Goal: Check status: Check status

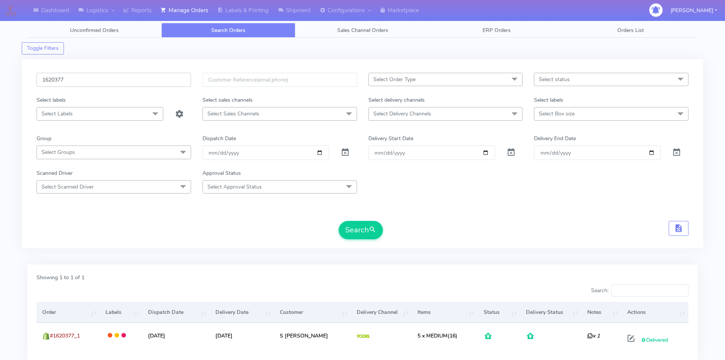
click at [30, 75] on div "1620377 Select Order Type Select All MEALS ATAVI One Off Pasta Club Gift Kit Ev…" at bounding box center [363, 153] width 682 height 189
paste input "17909"
type input "1617909"
click at [365, 234] on button "Search" at bounding box center [361, 230] width 44 height 18
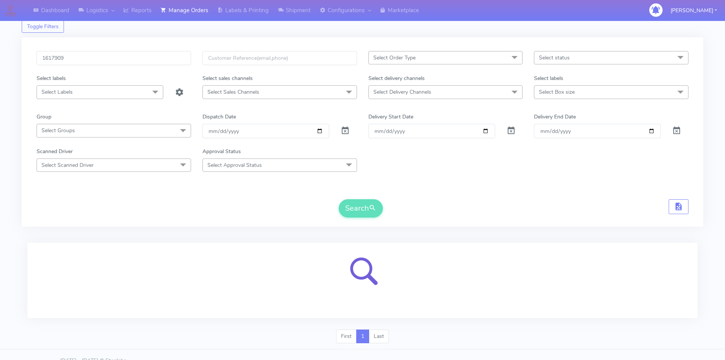
scroll to position [34, 0]
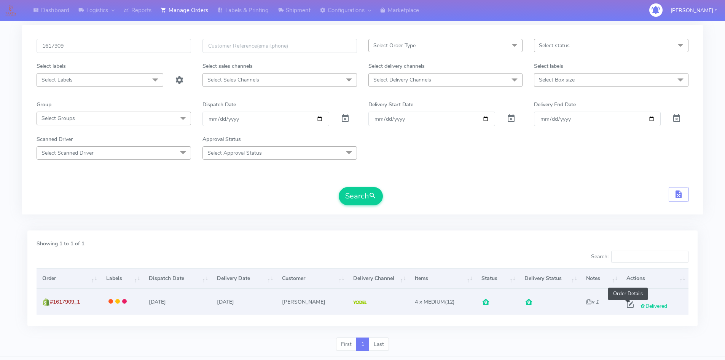
click at [627, 303] on span at bounding box center [630, 305] width 14 height 7
select select "5"
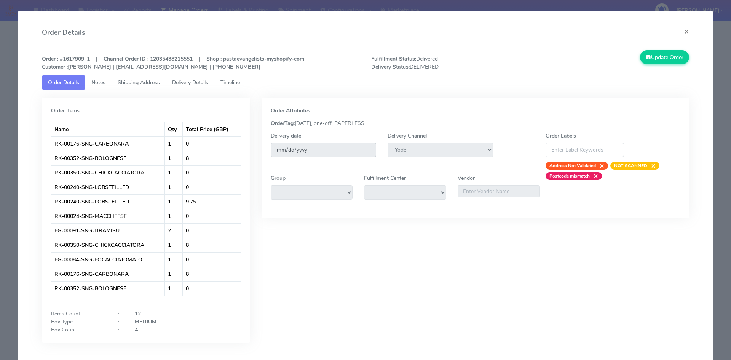
drag, startPoint x: 328, startPoint y: 150, endPoint x: 263, endPoint y: 149, distance: 65.1
click at [265, 149] on div "Delivery date [DATE]" at bounding box center [323, 151] width 117 height 38
click at [234, 82] on span "Timeline" at bounding box center [229, 82] width 19 height 7
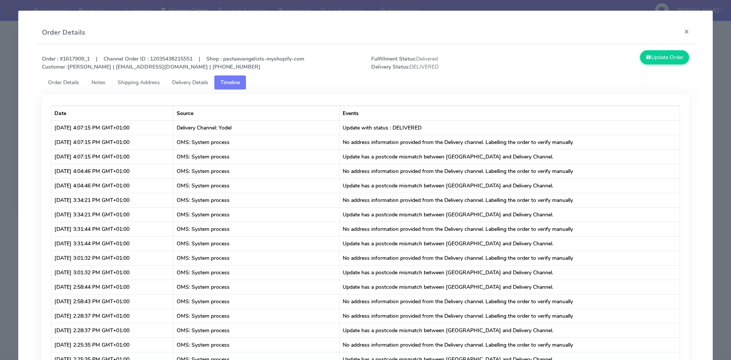
click at [183, 83] on span "Delivery Details" at bounding box center [190, 82] width 36 height 7
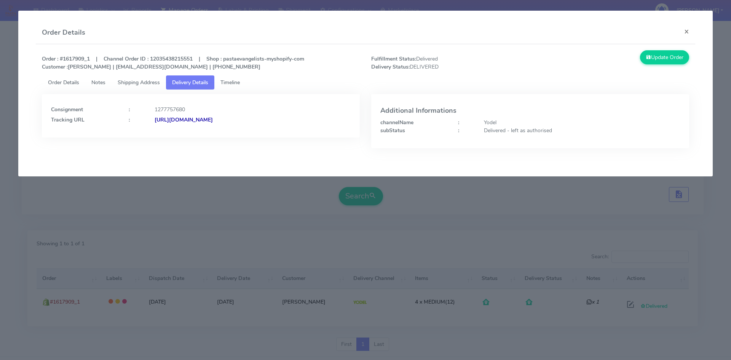
drag, startPoint x: 303, startPoint y: 117, endPoint x: 237, endPoint y: 120, distance: 65.5
click at [237, 120] on div "[URL][DOMAIN_NAME]" at bounding box center [252, 120] width 207 height 8
copy strong "JJD0002249960889590"
click at [689, 30] on button "×" at bounding box center [686, 31] width 17 height 20
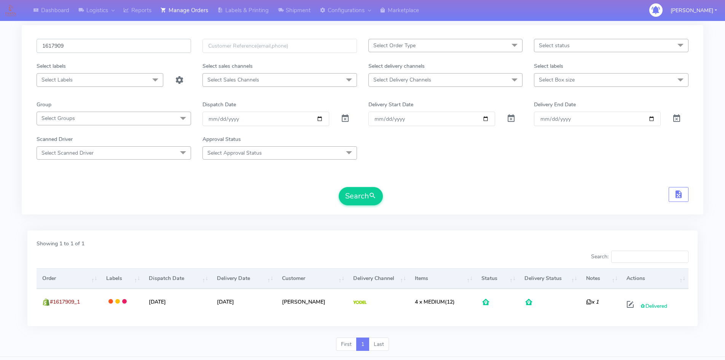
drag, startPoint x: 92, startPoint y: 44, endPoint x: 54, endPoint y: 41, distance: 37.8
click at [55, 41] on input "1617909" at bounding box center [114, 46] width 155 height 14
click at [72, 41] on input "1617909" at bounding box center [114, 46] width 155 height 14
drag, startPoint x: 76, startPoint y: 46, endPoint x: 7, endPoint y: 44, distance: 68.9
click at [3, 44] on div "Dashboard Logistics London Logistics Reports Manage Orders Labels & Printing Sh…" at bounding box center [362, 168] width 725 height 377
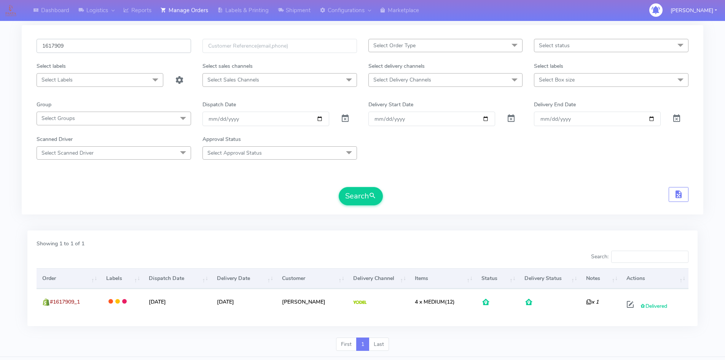
paste input "9113"
type input "1619113"
click at [339, 187] on button "Search" at bounding box center [361, 196] width 44 height 18
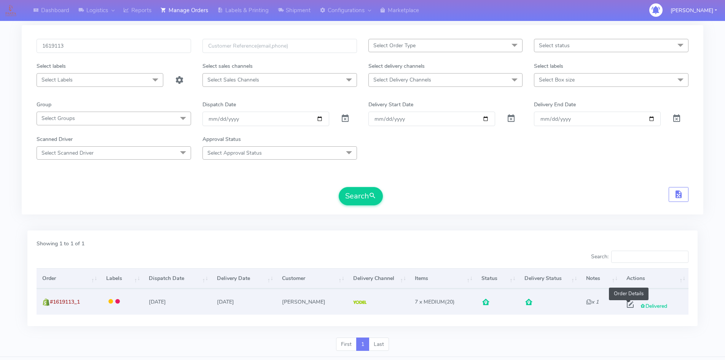
click at [628, 304] on span at bounding box center [630, 305] width 14 height 7
select select "5"
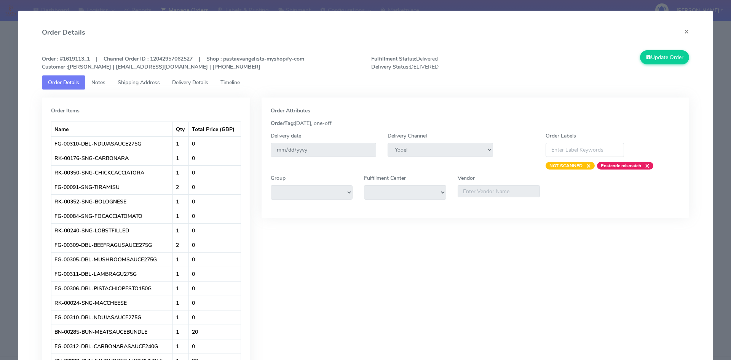
click at [233, 81] on span "Timeline" at bounding box center [229, 82] width 19 height 7
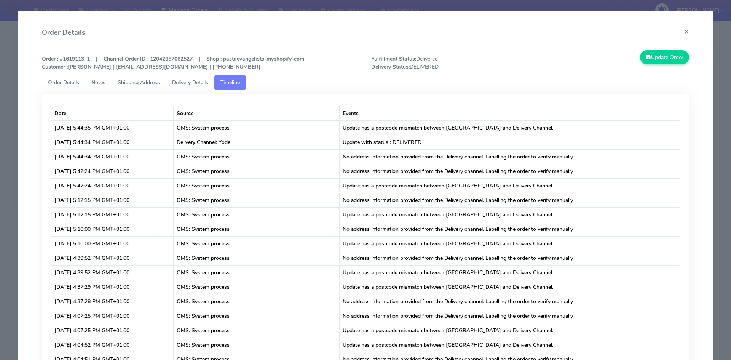
click at [190, 82] on span "Delivery Details" at bounding box center [190, 82] width 36 height 7
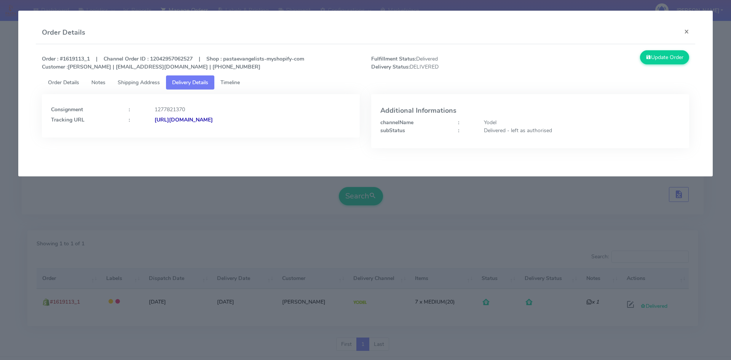
click at [63, 82] on span "Order Details" at bounding box center [63, 82] width 31 height 7
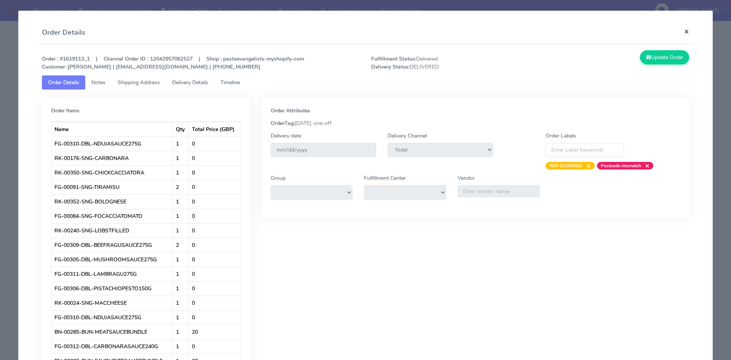
click at [683, 31] on button "×" at bounding box center [686, 31] width 17 height 20
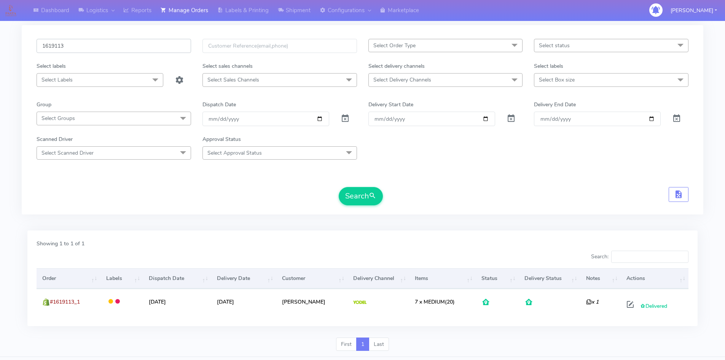
drag, startPoint x: 54, startPoint y: 46, endPoint x: 13, endPoint y: 43, distance: 40.9
click at [17, 43] on div "Dashboard Logistics London Logistics Reports Manage Orders Labels & Printing Sh…" at bounding box center [362, 168] width 725 height 377
paste input "20231"
type input "1620231"
click at [354, 199] on button "Search" at bounding box center [361, 196] width 44 height 18
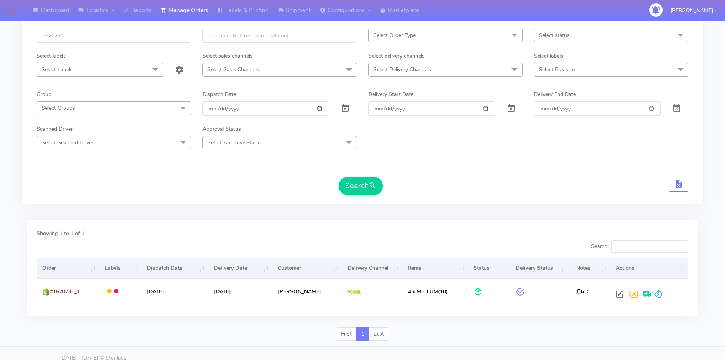
scroll to position [54, 0]
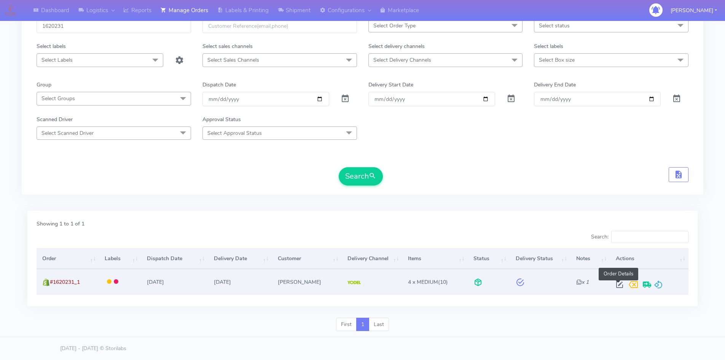
click at [619, 286] on span at bounding box center [620, 285] width 14 height 7
select select "5"
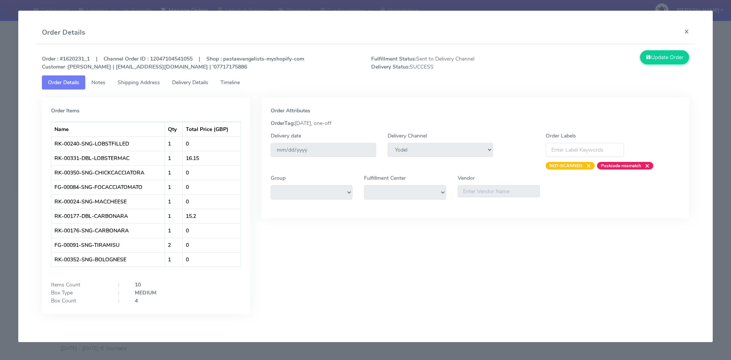
click at [237, 81] on span "Timeline" at bounding box center [229, 82] width 19 height 7
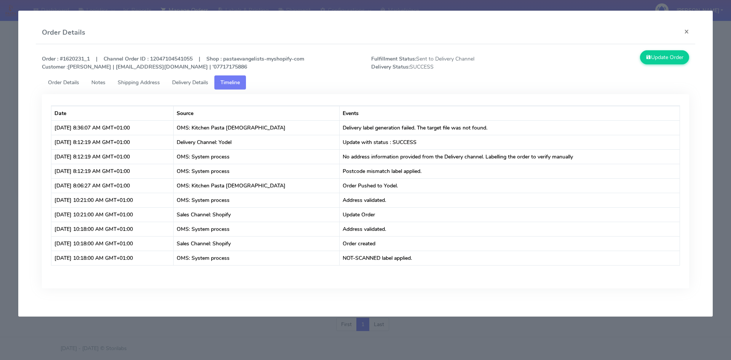
click at [201, 81] on span "Delivery Details" at bounding box center [190, 82] width 36 height 7
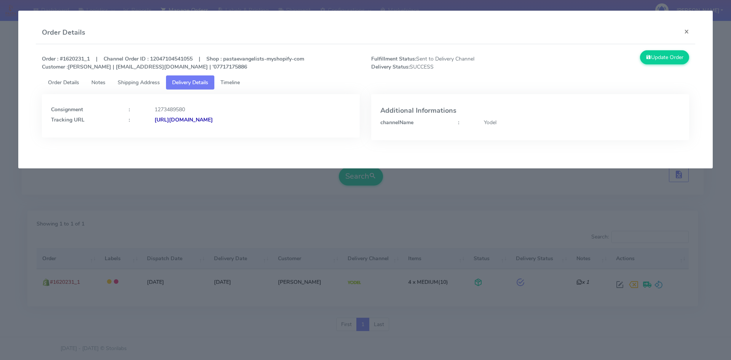
click at [140, 83] on span "Shipping Address" at bounding box center [139, 82] width 42 height 7
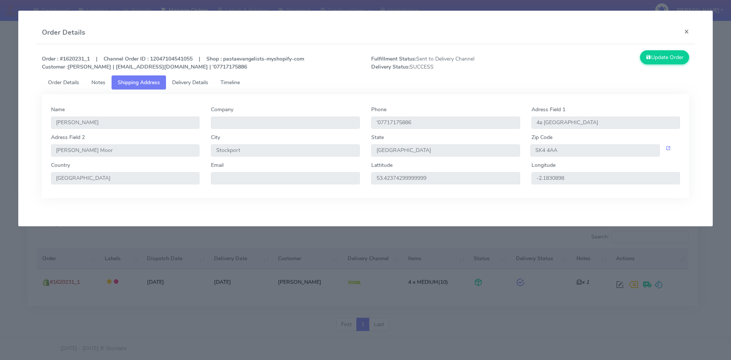
click at [99, 80] on span "Notes" at bounding box center [98, 82] width 14 height 7
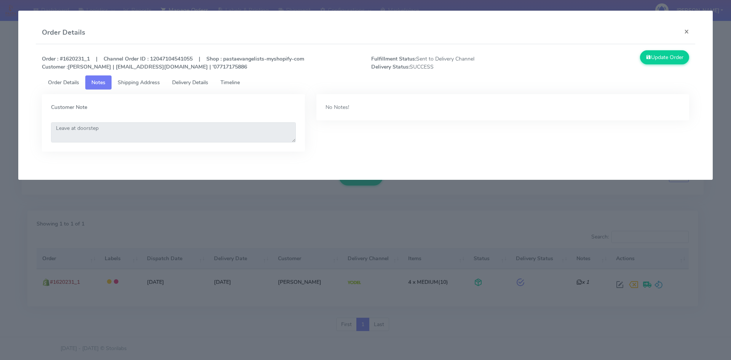
click at [60, 81] on span "Order Details" at bounding box center [63, 82] width 31 height 7
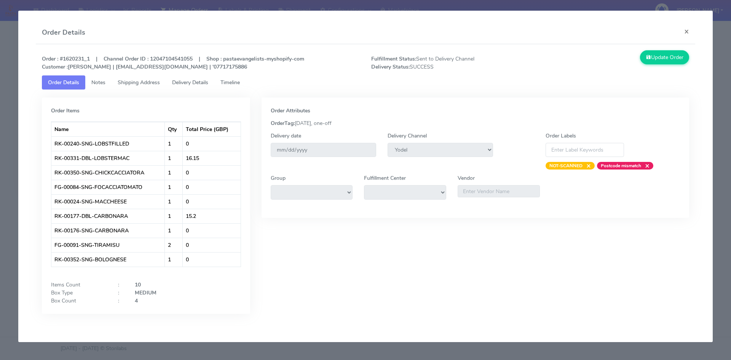
click at [195, 83] on span "Delivery Details" at bounding box center [190, 82] width 36 height 7
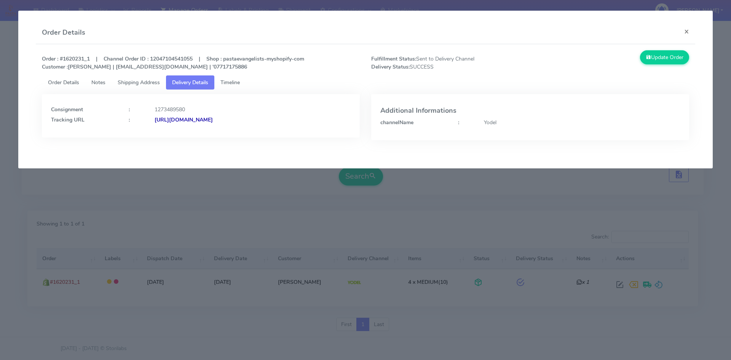
drag, startPoint x: 297, startPoint y: 115, endPoint x: 237, endPoint y: 116, distance: 59.8
click at [237, 116] on div "[URL][DOMAIN_NAME]" at bounding box center [252, 120] width 207 height 8
click at [270, 133] on div "Consignment : 1273489580 Tracking URL : [URL][DOMAIN_NAME]" at bounding box center [201, 115] width 318 height 43
drag, startPoint x: 300, startPoint y: 118, endPoint x: 237, endPoint y: 120, distance: 62.8
click at [237, 120] on div "[URL][DOMAIN_NAME]" at bounding box center [252, 120] width 207 height 8
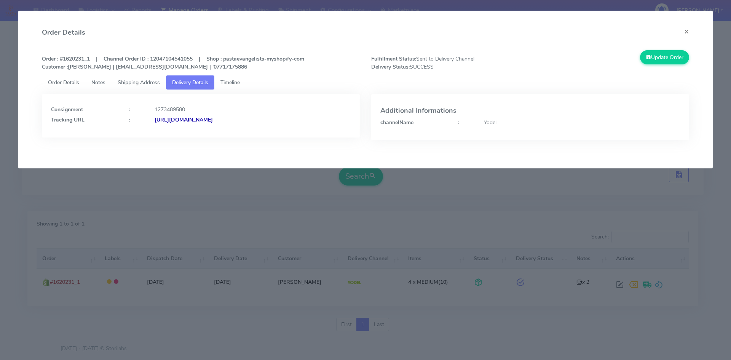
click at [64, 81] on span "Order Details" at bounding box center [63, 82] width 31 height 7
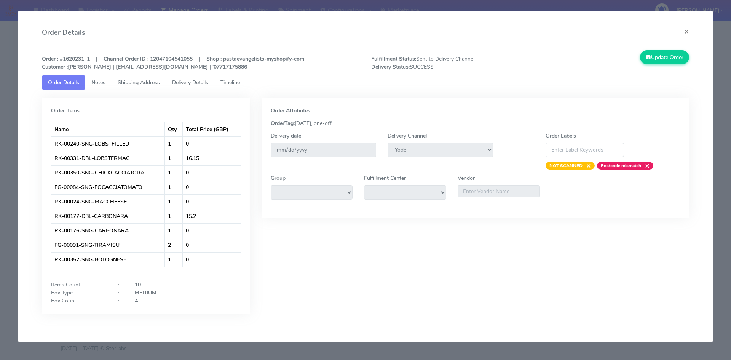
click at [135, 81] on span "Shipping Address" at bounding box center [139, 82] width 42 height 7
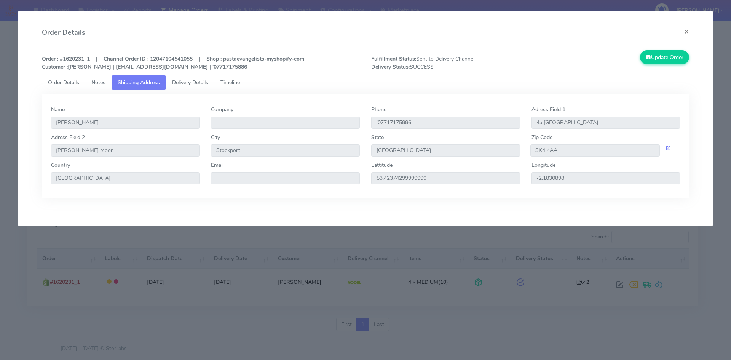
click at [202, 89] on link "Delivery Details" at bounding box center [190, 82] width 48 height 14
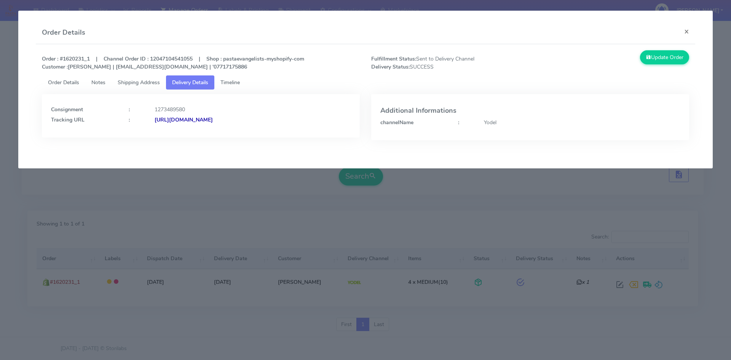
click at [231, 83] on span "Timeline" at bounding box center [229, 82] width 19 height 7
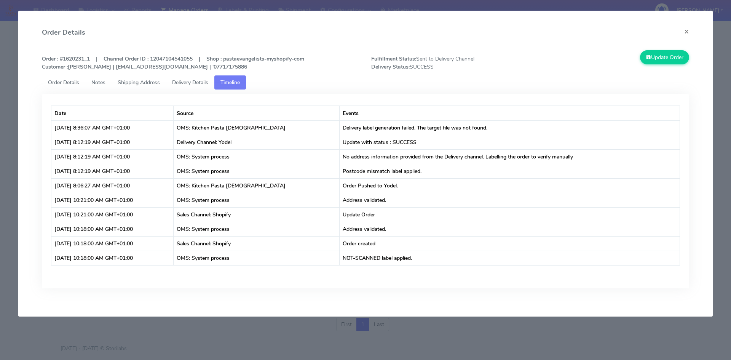
click at [61, 86] on span "Order Details" at bounding box center [63, 82] width 31 height 7
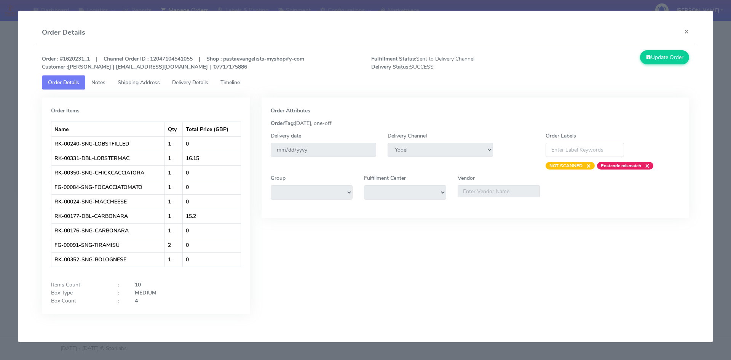
click at [99, 83] on span "Notes" at bounding box center [98, 82] width 14 height 7
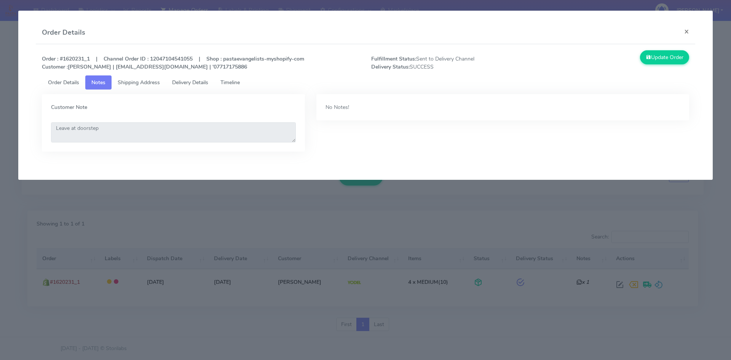
click at [119, 83] on span "Shipping Address" at bounding box center [139, 82] width 42 height 7
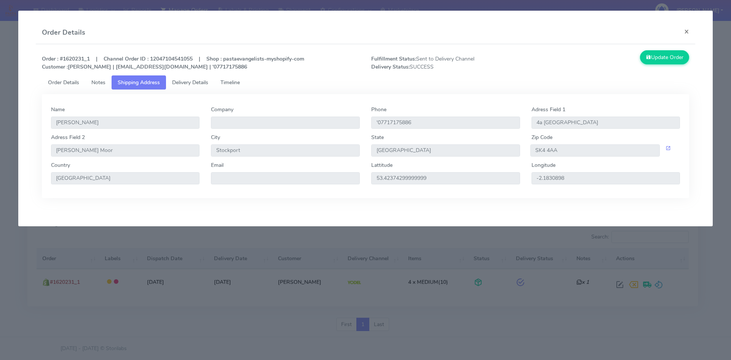
click at [239, 83] on span "Timeline" at bounding box center [229, 82] width 19 height 7
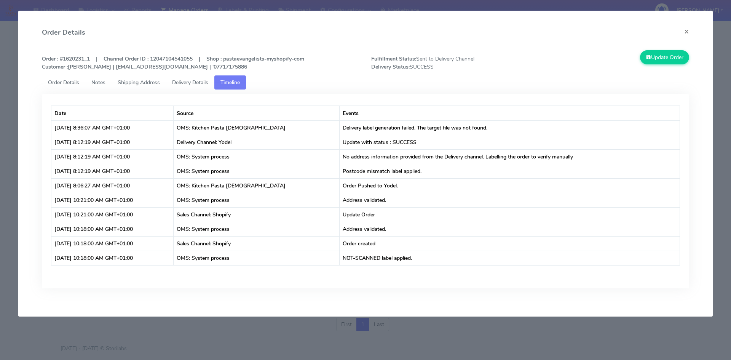
click at [239, 83] on span "Timeline" at bounding box center [229, 82] width 19 height 7
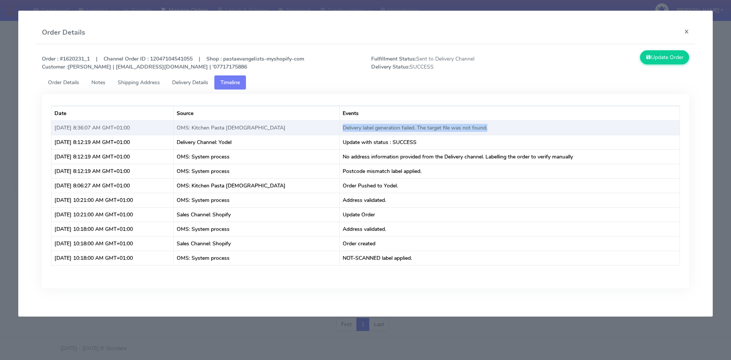
drag, startPoint x: 496, startPoint y: 127, endPoint x: 332, endPoint y: 129, distance: 164.0
click at [339, 129] on td "Delivery label generation failed. The target file was not found." at bounding box center [509, 127] width 340 height 14
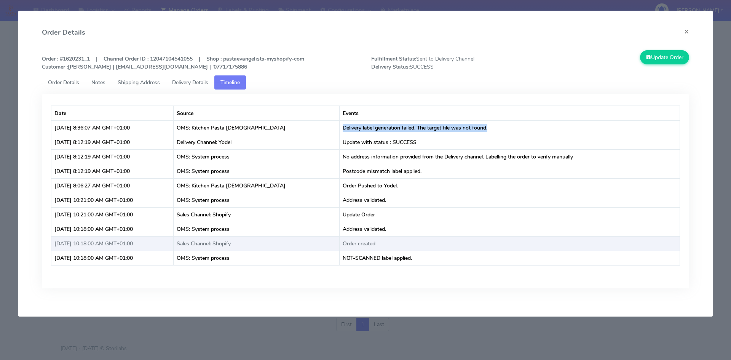
copy td "Delivery label generation failed. The target file was not found."
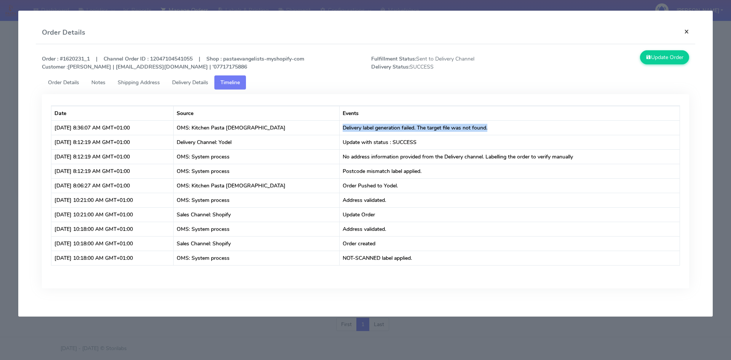
click at [685, 32] on button "×" at bounding box center [686, 31] width 17 height 20
